Goal: Information Seeking & Learning: Learn about a topic

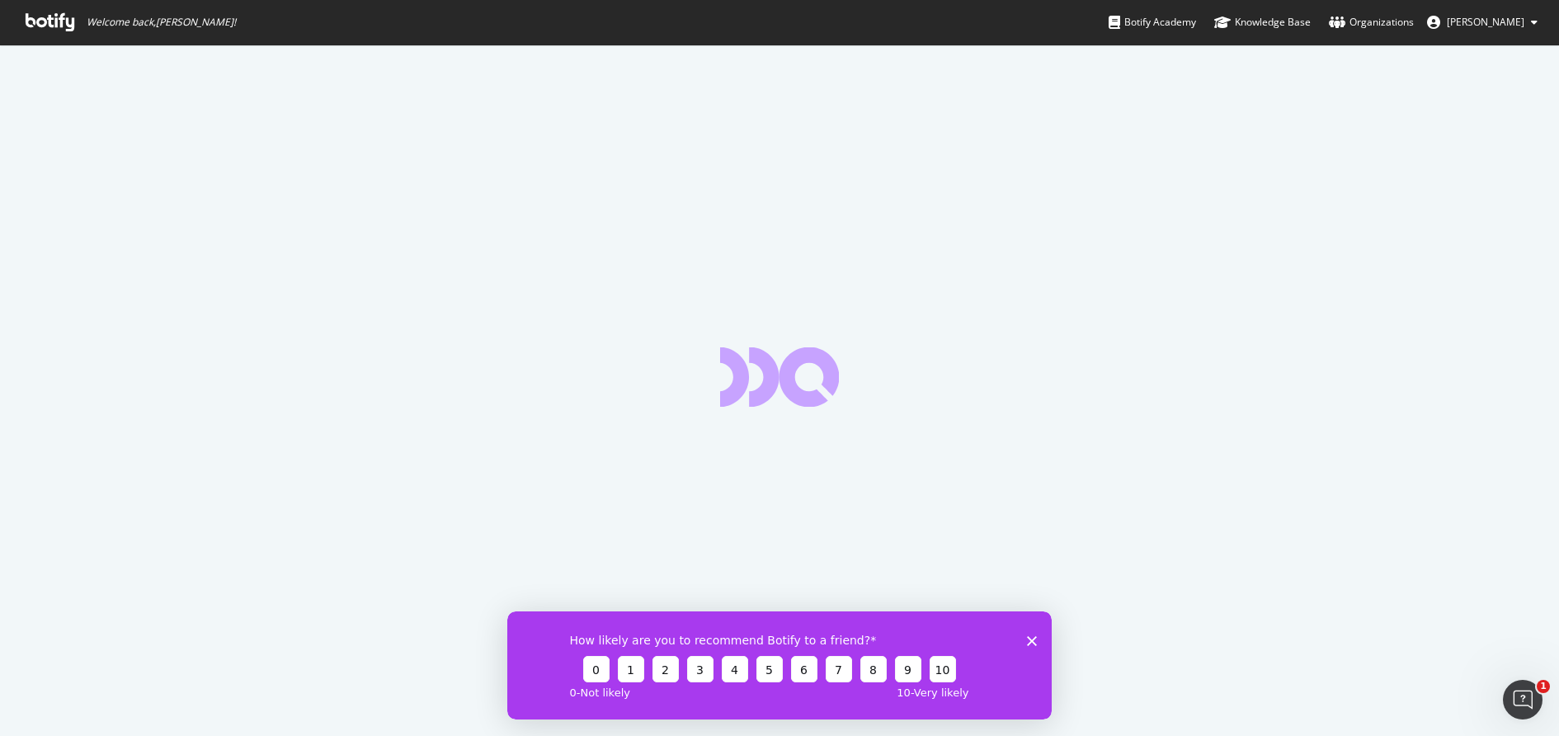
click at [1037, 642] on div "How likely are you to recommend Botify to a friend? 0 1 2 3 4 5 6 7 8 9 10 0 - …" at bounding box center [779, 664] width 544 height 108
click at [1031, 642] on icon "Close survey" at bounding box center [1032, 640] width 10 height 10
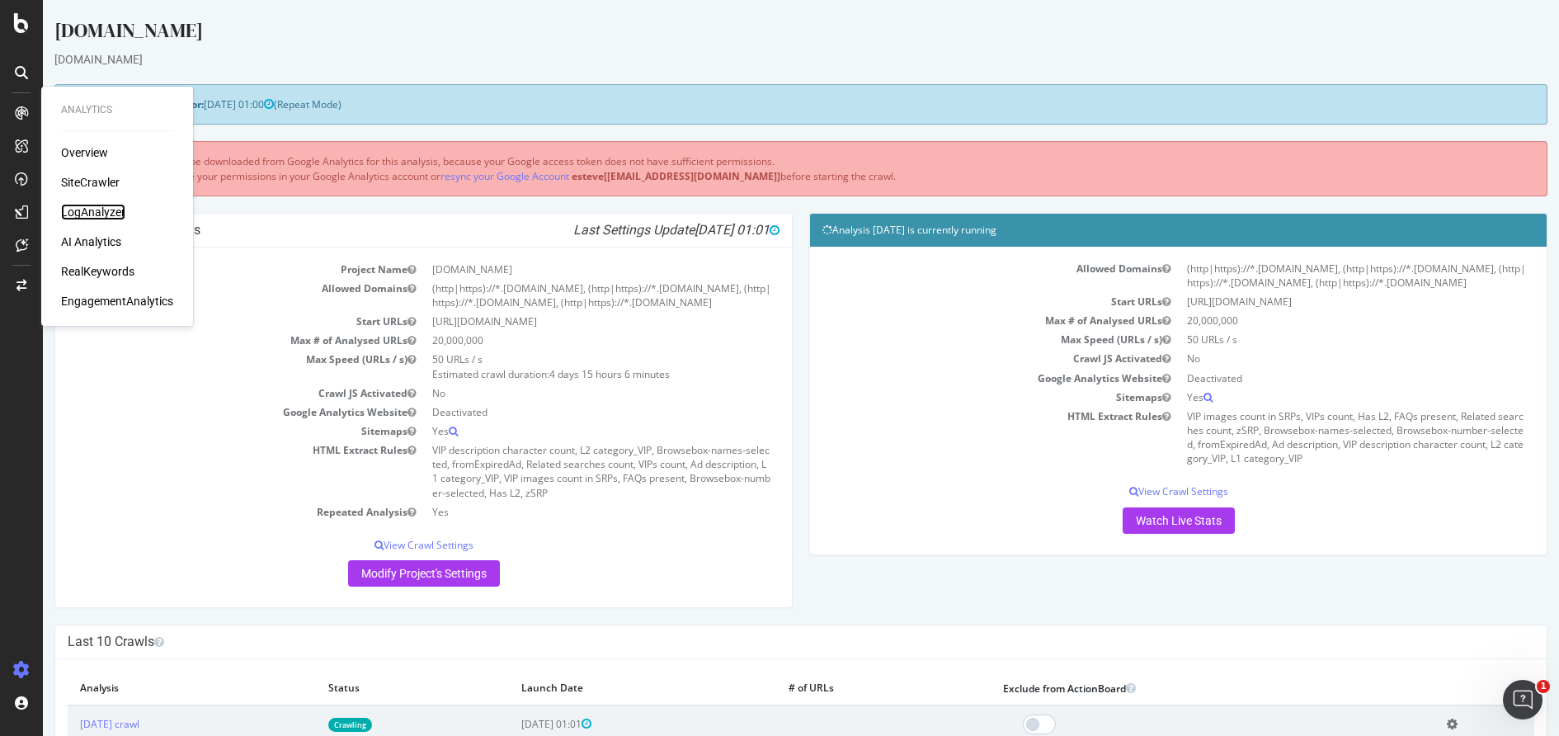
click at [100, 214] on div "LogAnalyzer" at bounding box center [93, 212] width 64 height 16
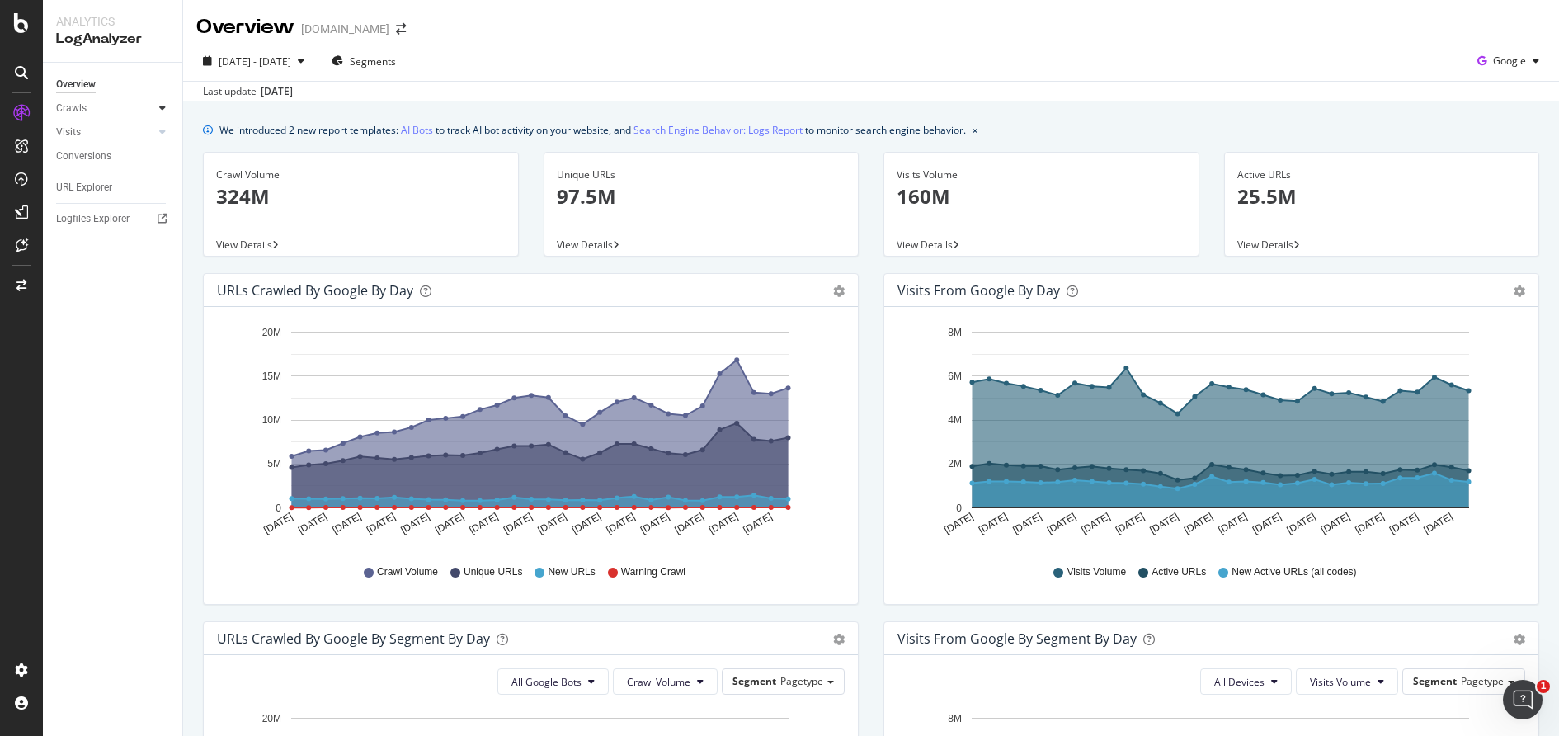
click at [160, 112] on icon at bounding box center [162, 108] width 7 height 10
click at [93, 199] on div "HTTP Codes" at bounding box center [91, 197] width 56 height 17
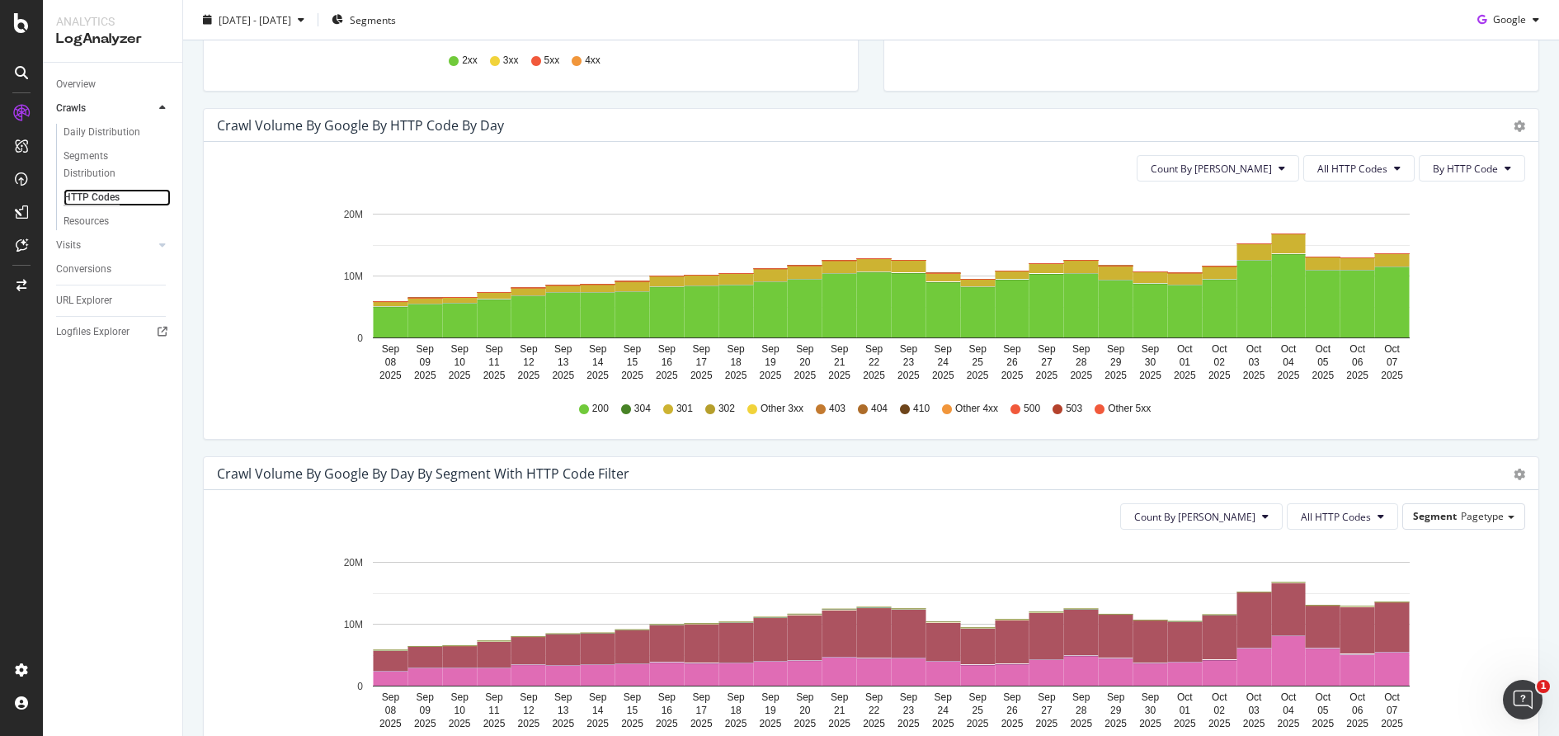
scroll to position [516, 0]
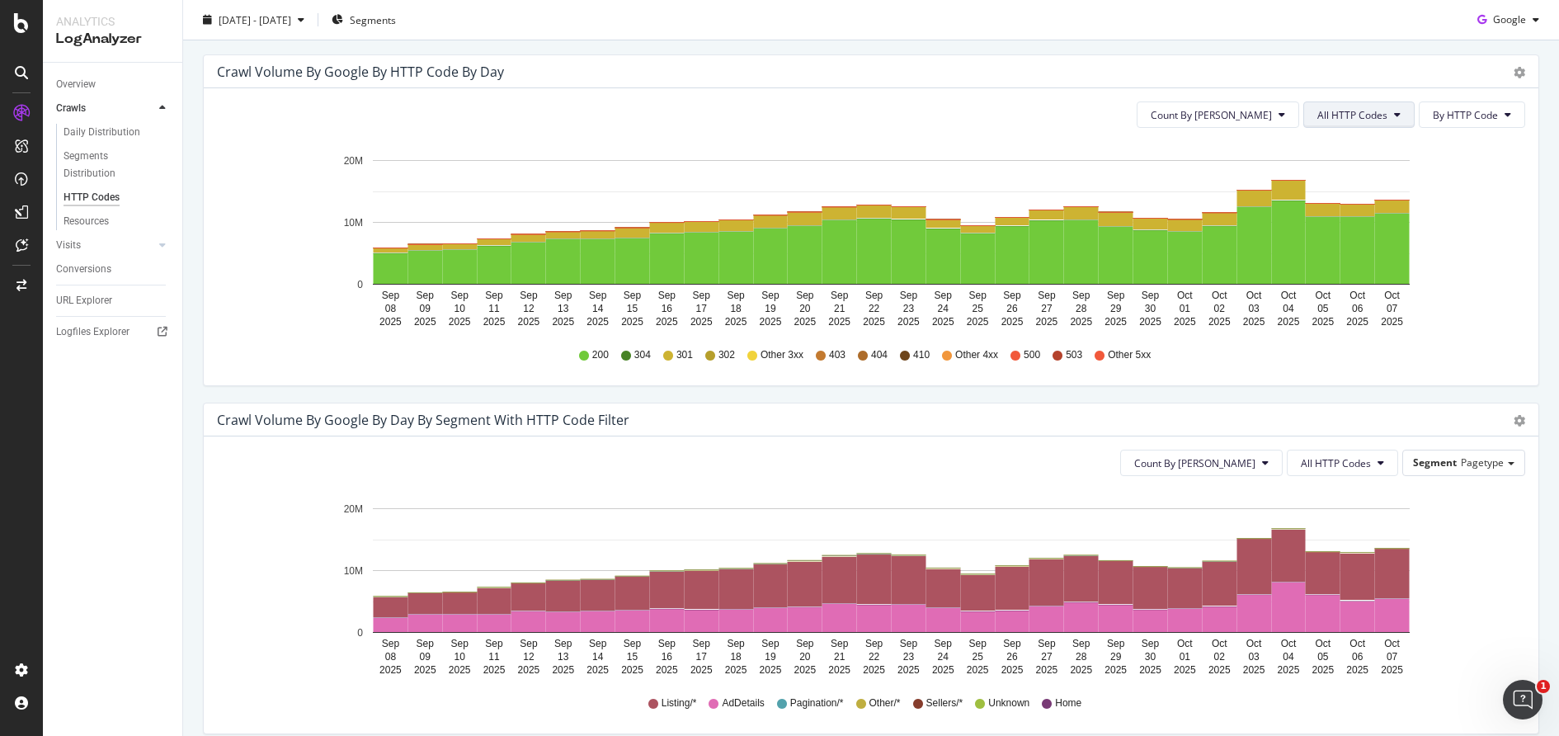
click at [1336, 111] on span "All HTTP Codes" at bounding box center [1352, 115] width 70 height 14
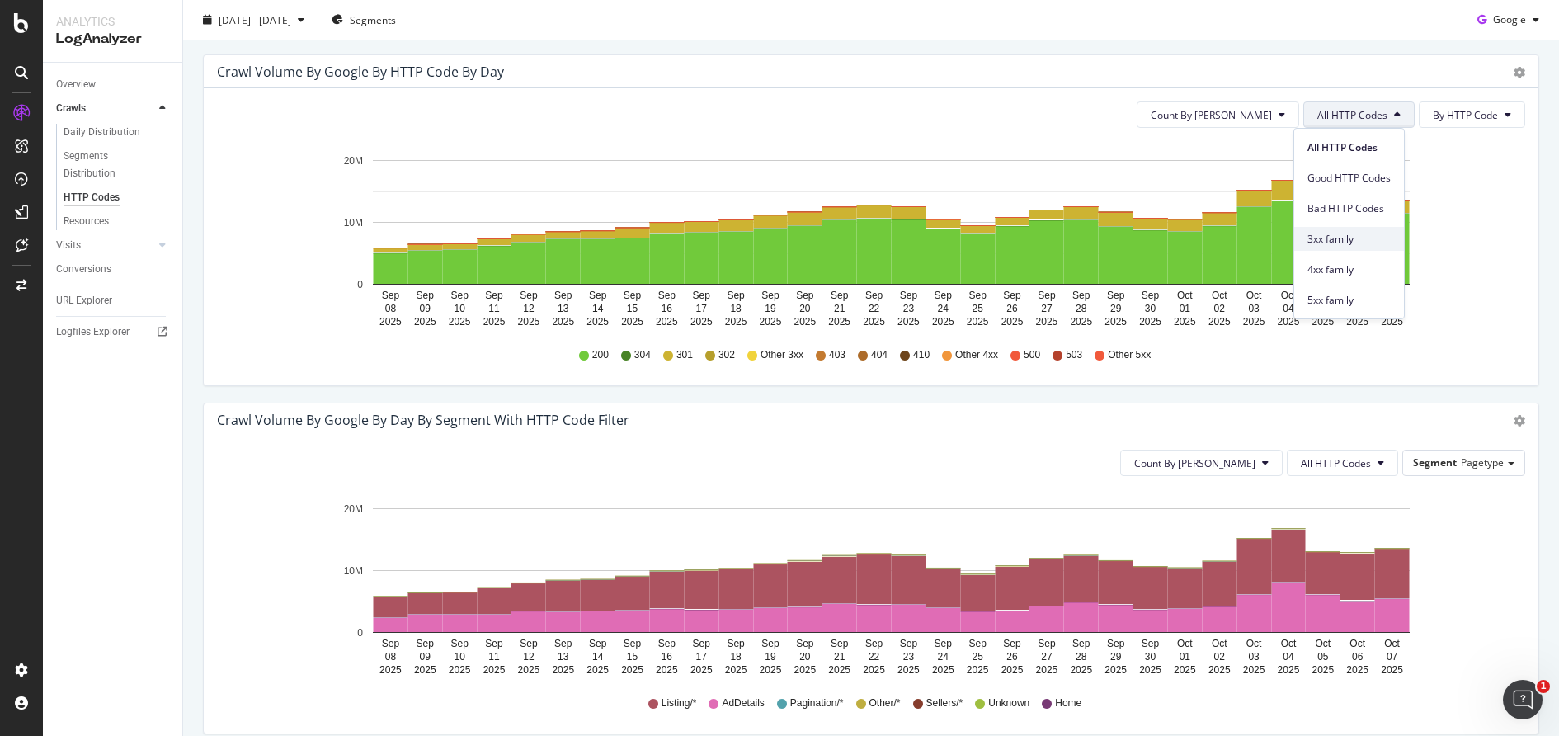
click at [1343, 242] on span "3xx family" at bounding box center [1348, 239] width 83 height 15
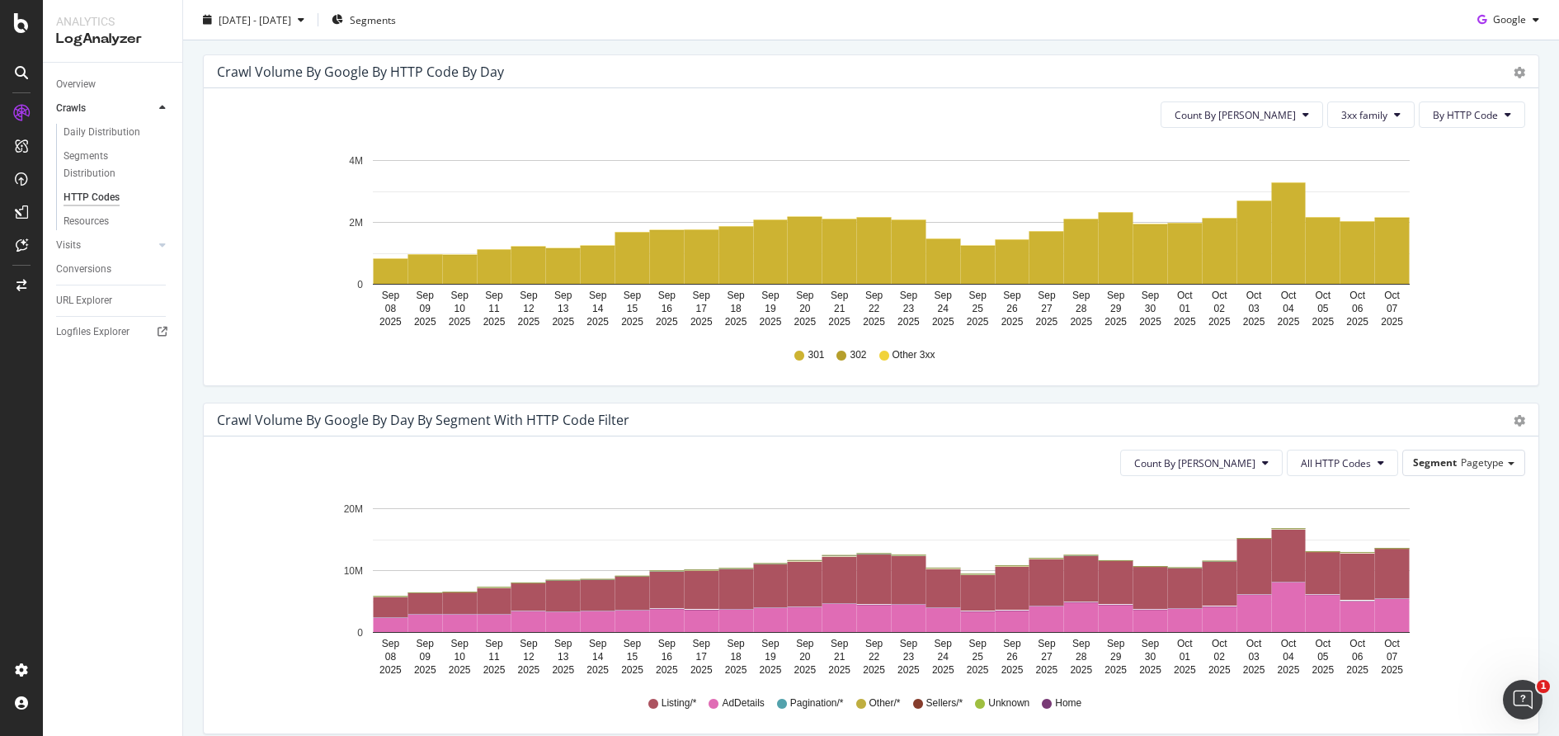
click at [1356, 125] on button "3xx family" at bounding box center [1370, 114] width 87 height 26
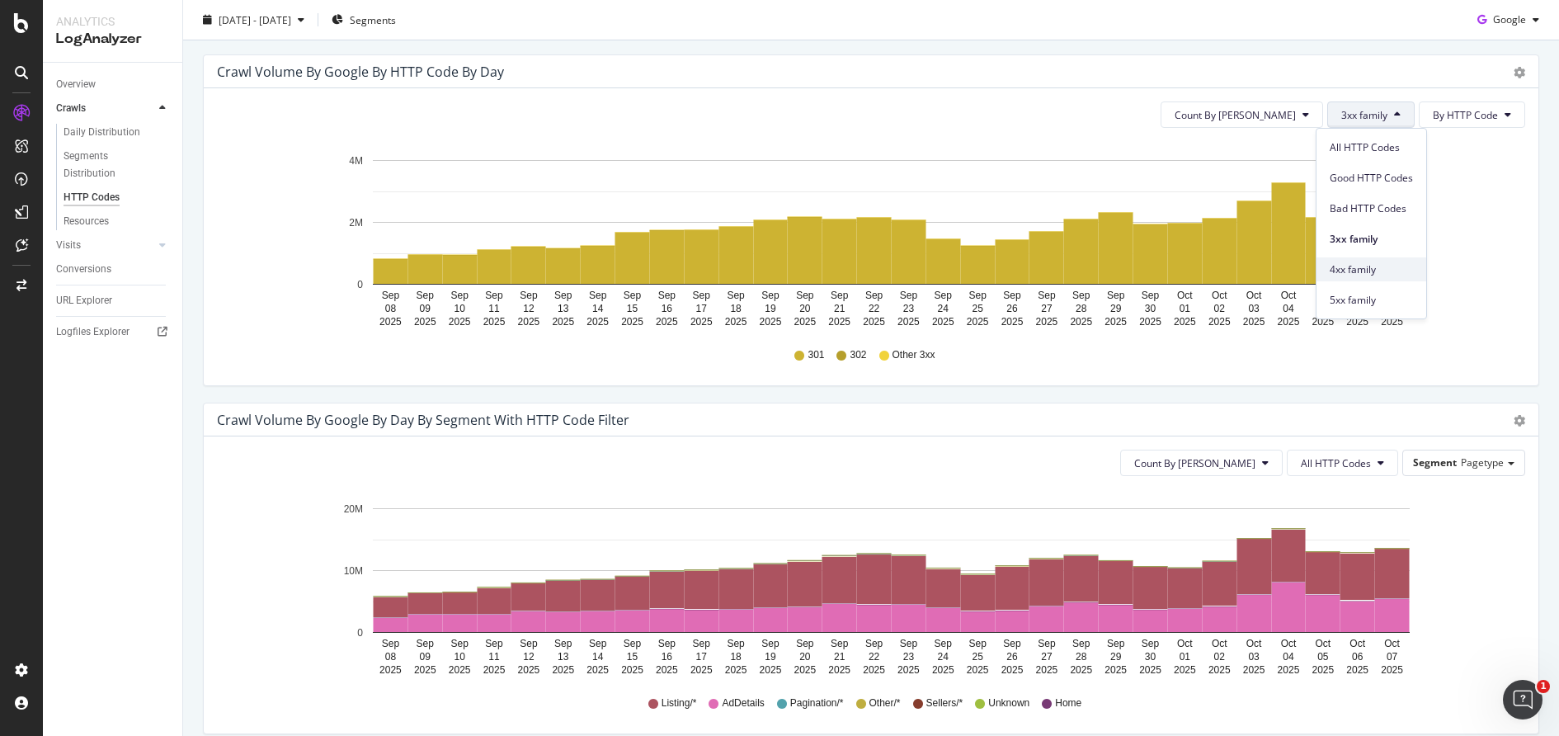
click at [1353, 272] on span "4xx family" at bounding box center [1370, 269] width 83 height 15
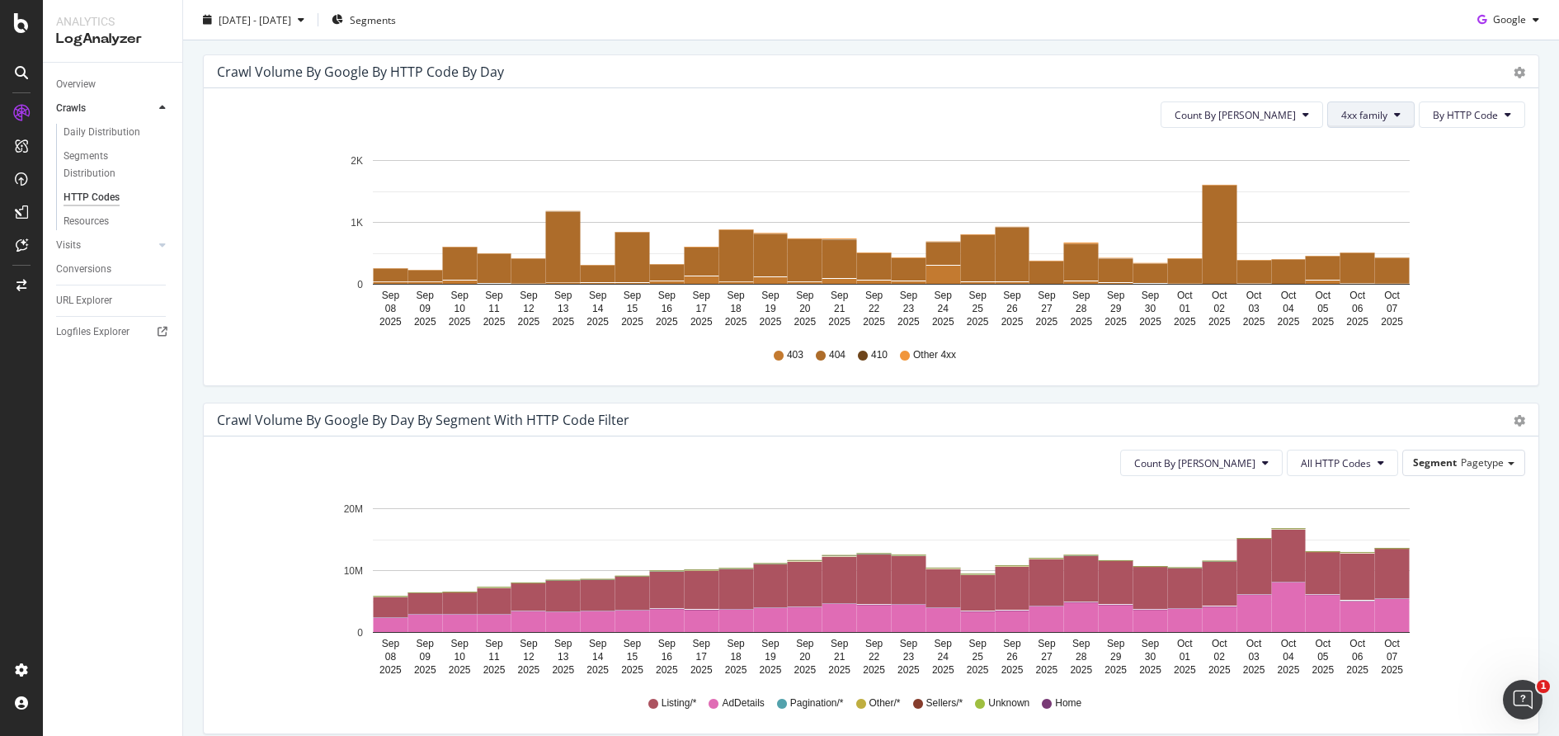
click at [1367, 120] on span "4xx family" at bounding box center [1364, 115] width 46 height 14
click at [1367, 293] on span "5xx family" at bounding box center [1370, 300] width 83 height 15
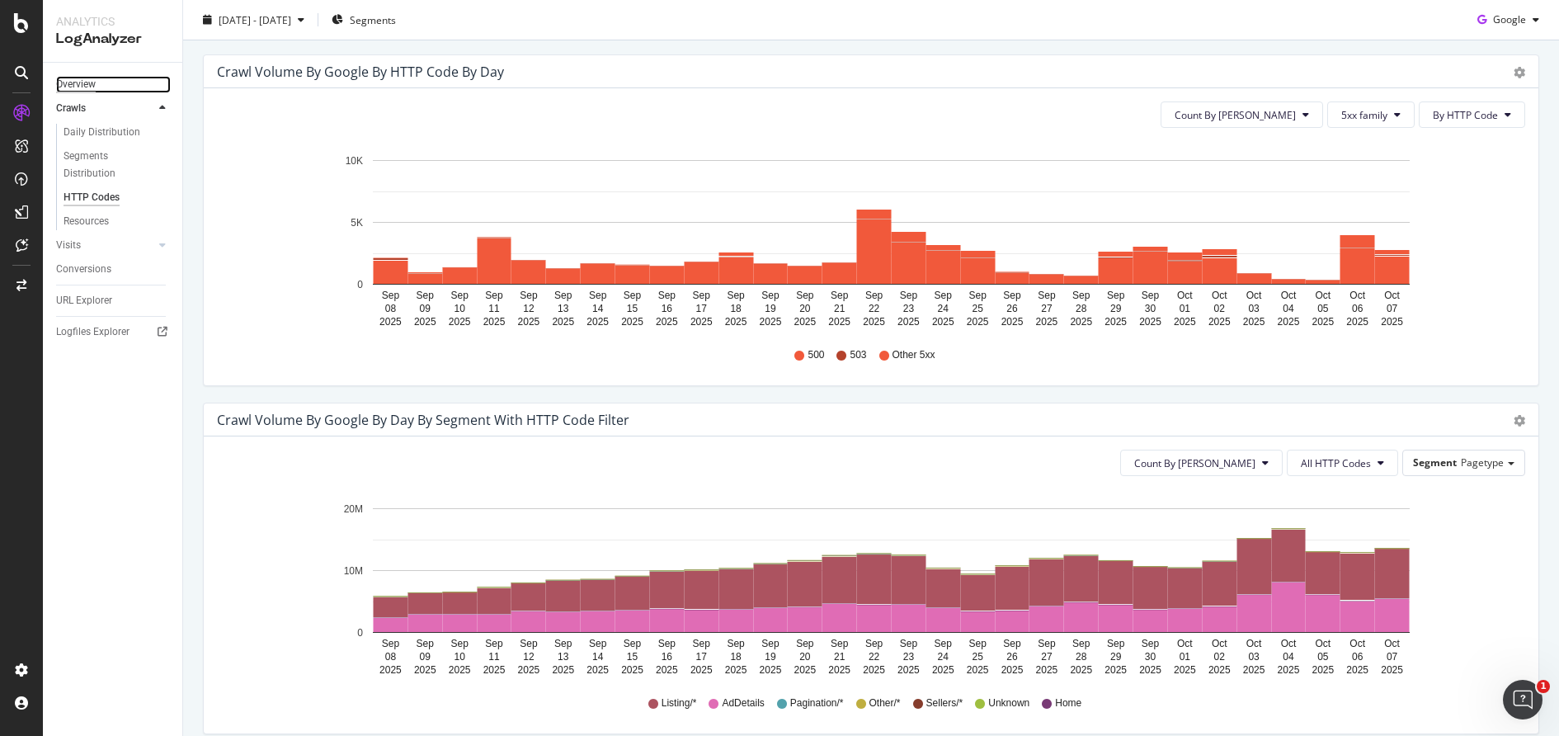
click at [72, 81] on div "Overview" at bounding box center [76, 84] width 40 height 17
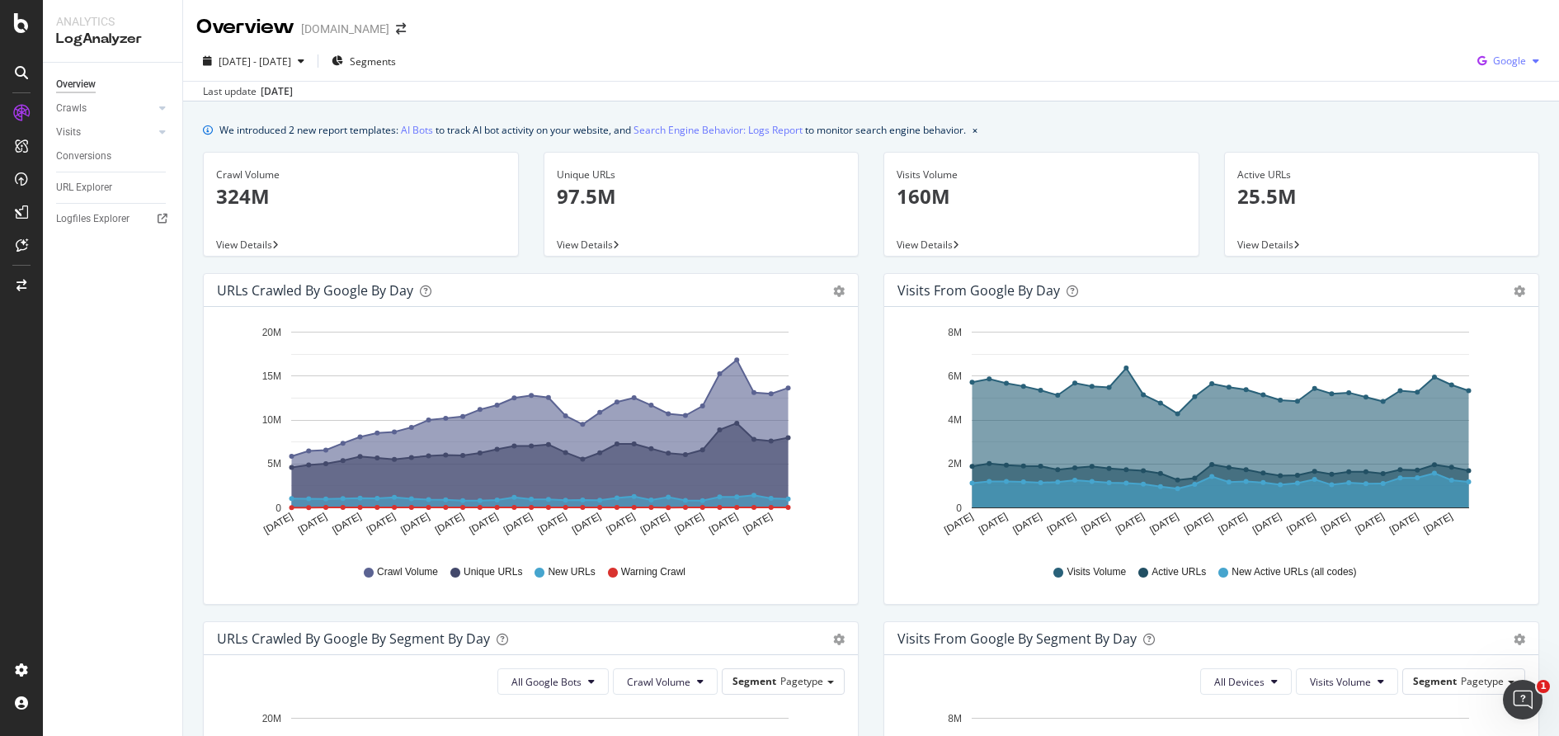
click at [1512, 59] on span "Google" at bounding box center [1509, 61] width 33 height 14
click at [1484, 159] on span "OpenAI" at bounding box center [1508, 155] width 61 height 15
